Goal: Task Accomplishment & Management: Manage account settings

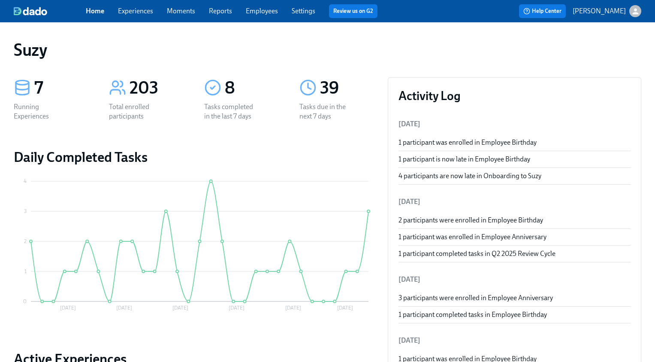
click at [145, 14] on link "Experiences" at bounding box center [135, 11] width 35 height 8
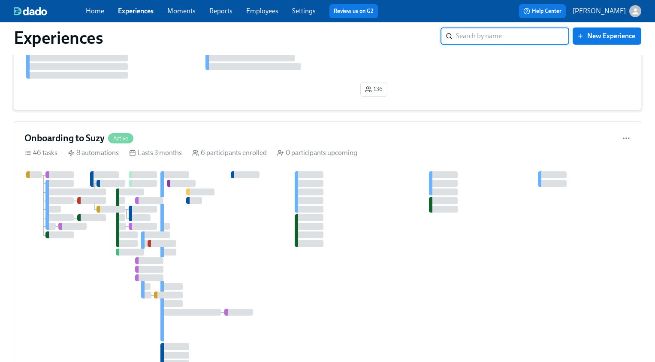
scroll to position [182, 0]
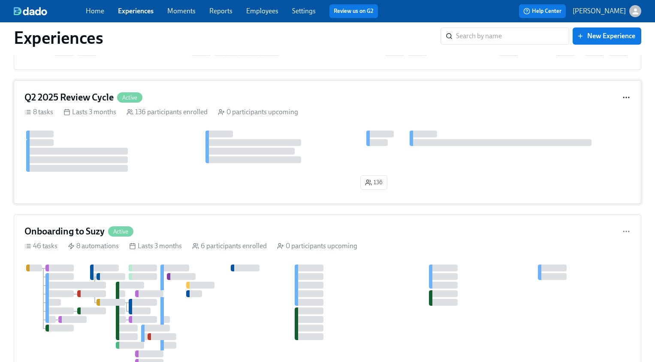
click at [628, 94] on icon "button" at bounding box center [626, 97] width 9 height 9
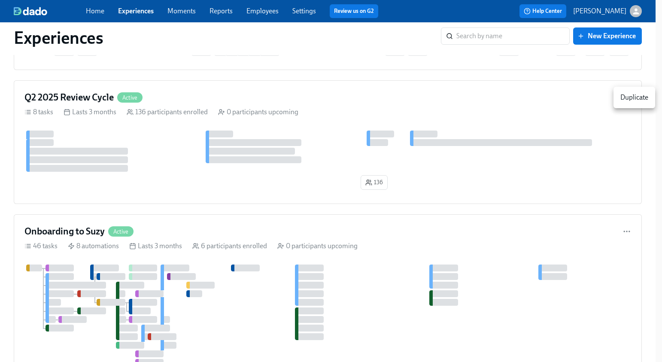
click at [576, 96] on div at bounding box center [331, 181] width 662 height 362
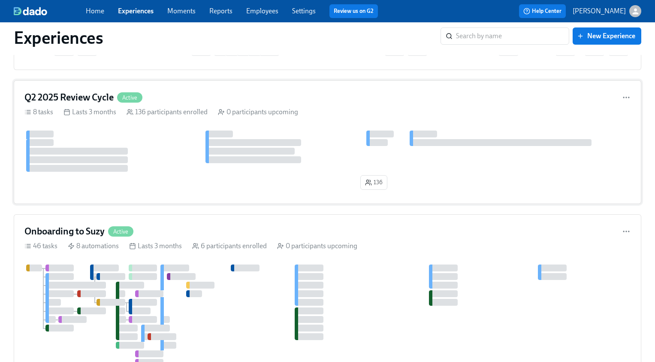
click at [98, 98] on h4 "Q2 2025 Review Cycle" at bounding box center [68, 97] width 89 height 13
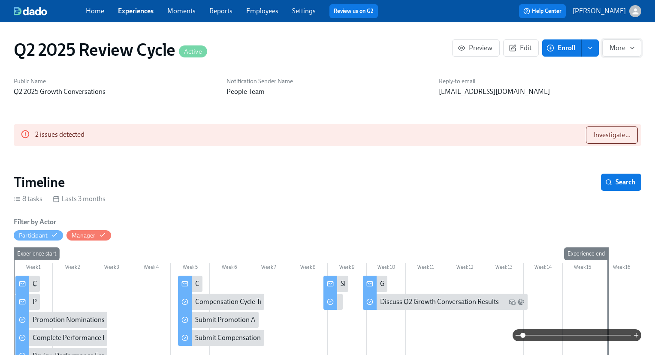
click at [617, 52] on span "More" at bounding box center [622, 48] width 24 height 9
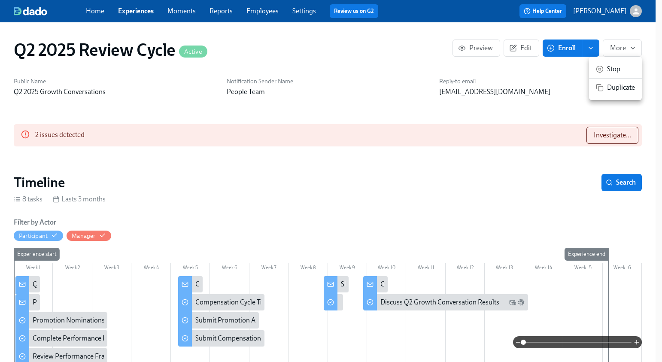
click at [618, 69] on span "Stop" at bounding box center [621, 68] width 28 height 9
click at [542, 108] on div at bounding box center [331, 181] width 662 height 362
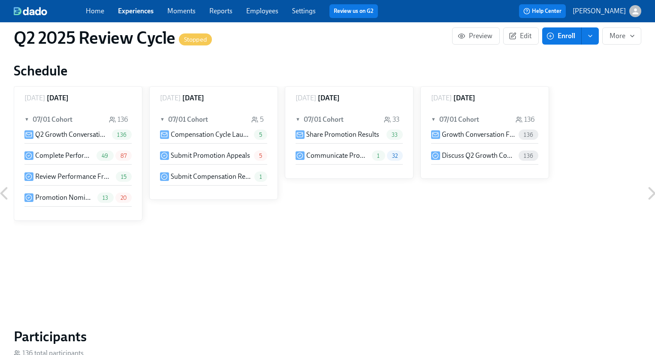
scroll to position [372, 0]
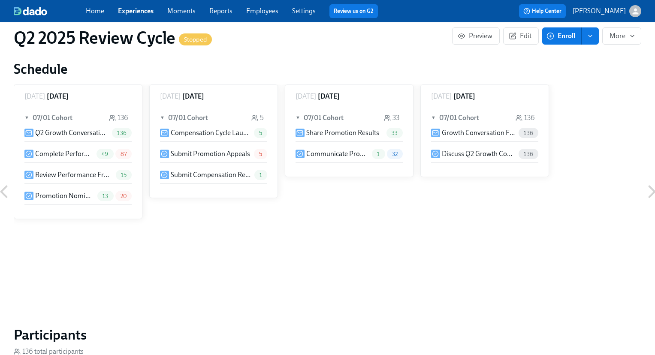
click at [344, 155] on p "Communicate Promotion Results with Direct Reports" at bounding box center [337, 153] width 63 height 9
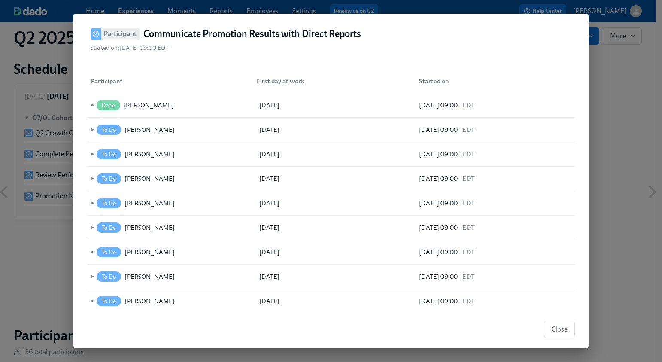
click at [577, 325] on div "Close" at bounding box center [330, 329] width 515 height 38
click at [557, 331] on span "Close" at bounding box center [559, 329] width 16 height 9
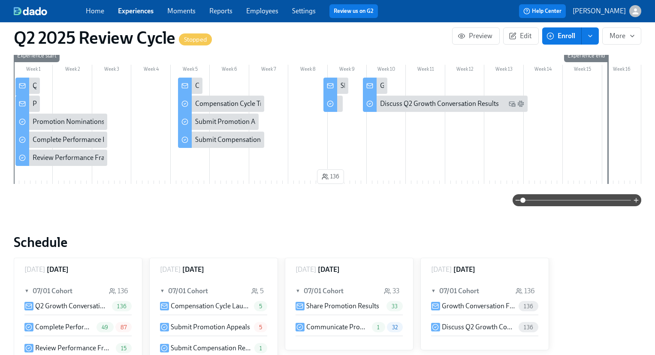
scroll to position [0, 0]
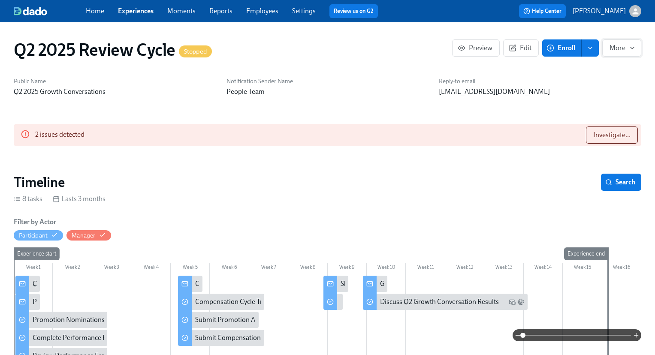
click at [634, 50] on icon "button" at bounding box center [632, 48] width 7 height 7
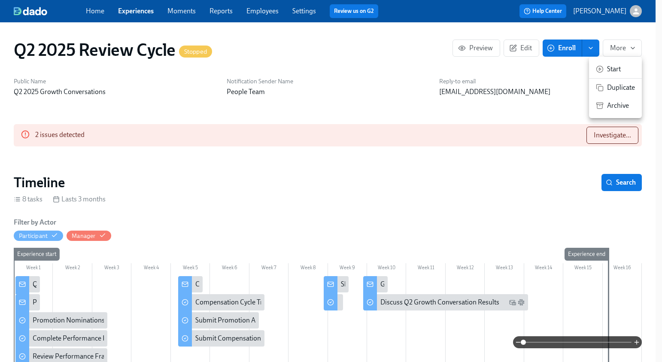
click at [654, 45] on div at bounding box center [331, 181] width 662 height 362
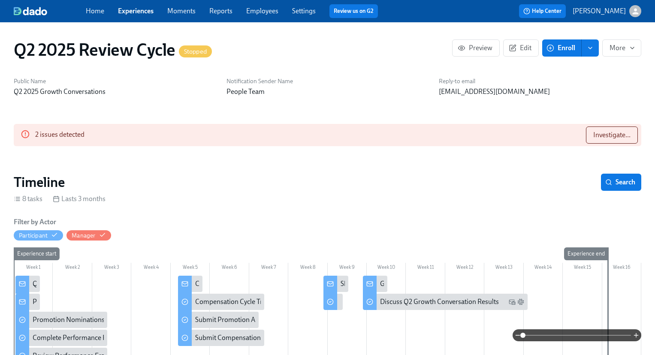
click at [26, 136] on icon at bounding box center [25, 134] width 9 height 9
click at [605, 131] on span "Investigate..." at bounding box center [612, 135] width 37 height 9
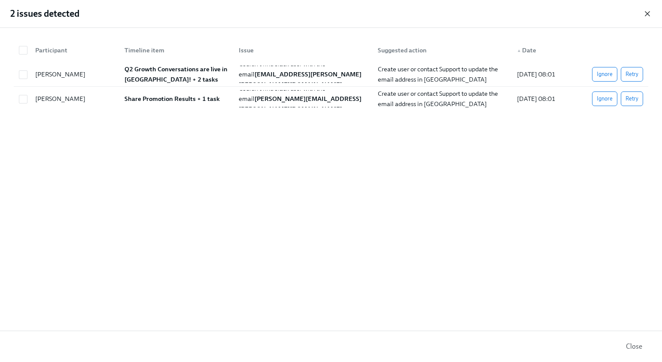
click at [649, 12] on icon "button" at bounding box center [647, 13] width 9 height 9
